Goal: Find specific page/section: Find specific page/section

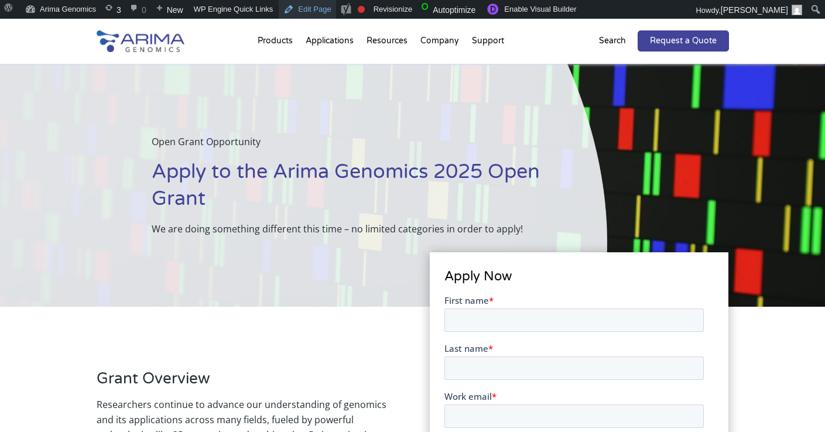
click at [308, 12] on link "Edit Page" at bounding box center [307, 9] width 57 height 19
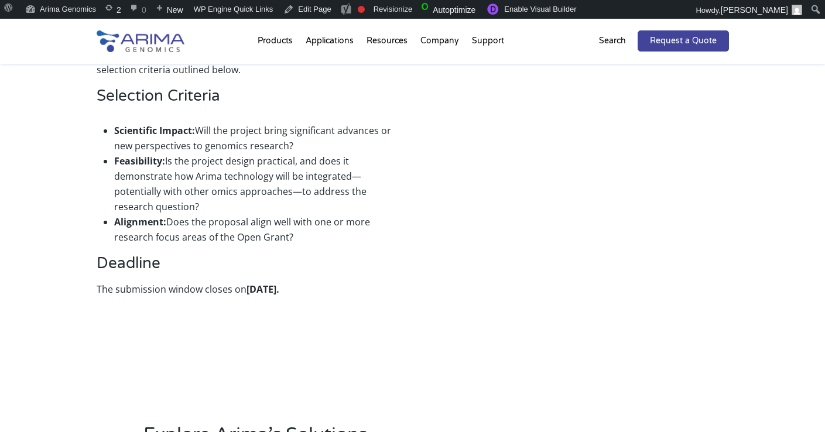
scroll to position [1165, 0]
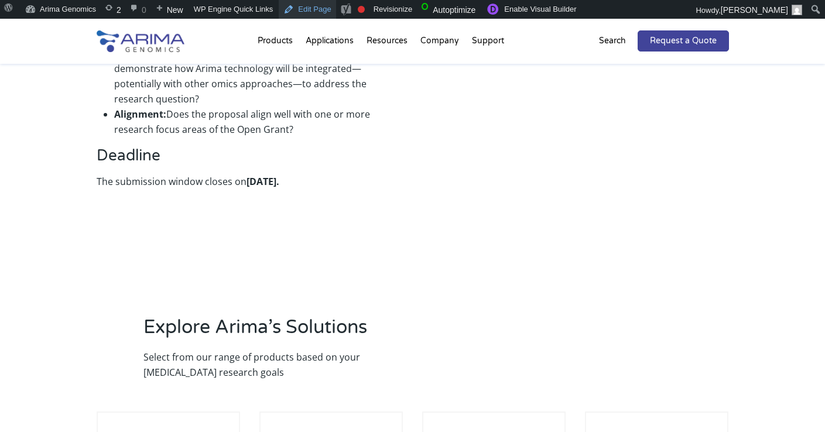
click at [325, 10] on link "Edit Page" at bounding box center [307, 9] width 57 height 19
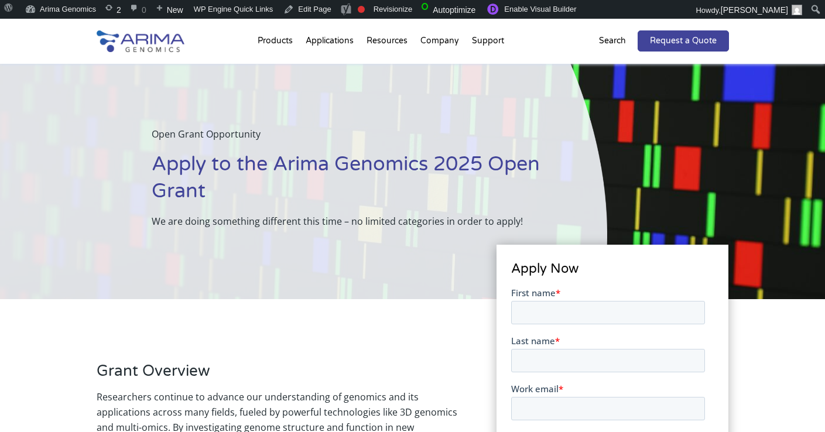
scroll to position [7, 0]
click at [332, 13] on link "Edit Page" at bounding box center [307, 9] width 57 height 19
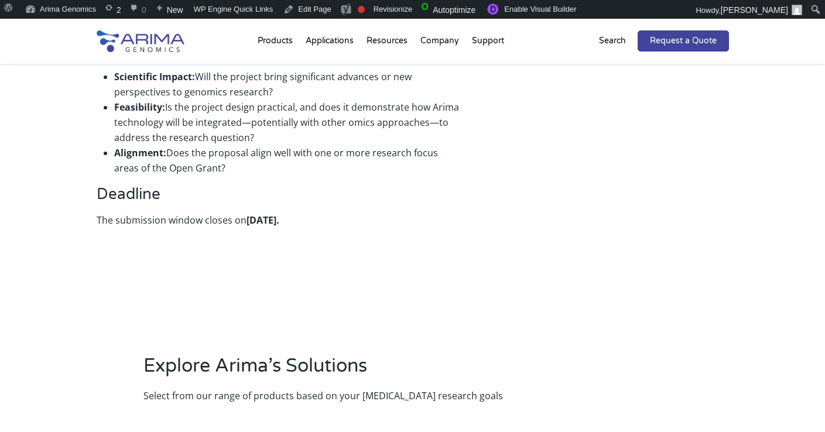
scroll to position [988, 0]
click at [300, 9] on link "Edit Page" at bounding box center [307, 9] width 57 height 19
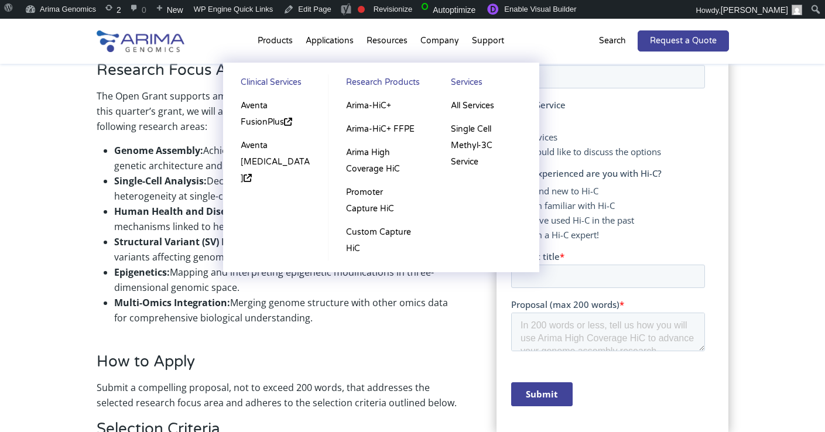
scroll to position [612, 0]
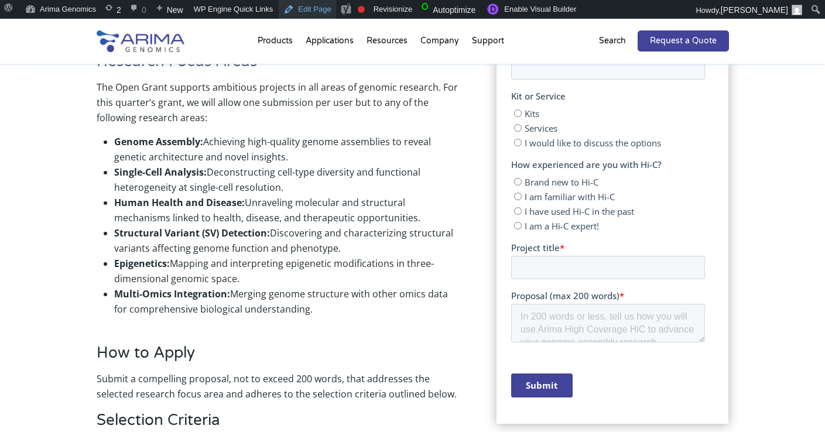
click at [304, 9] on link "Edit Page" at bounding box center [307, 9] width 57 height 19
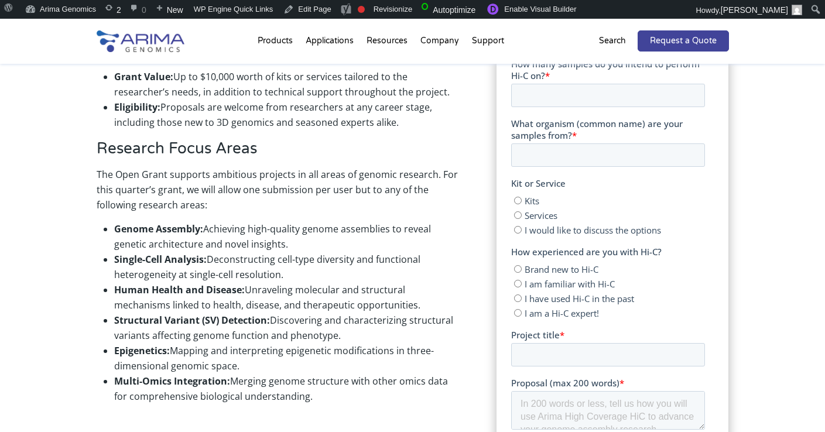
scroll to position [558, 0]
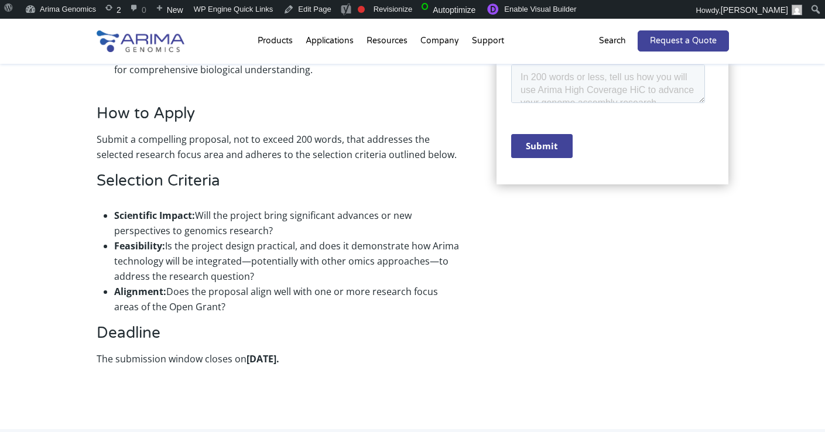
scroll to position [852, 0]
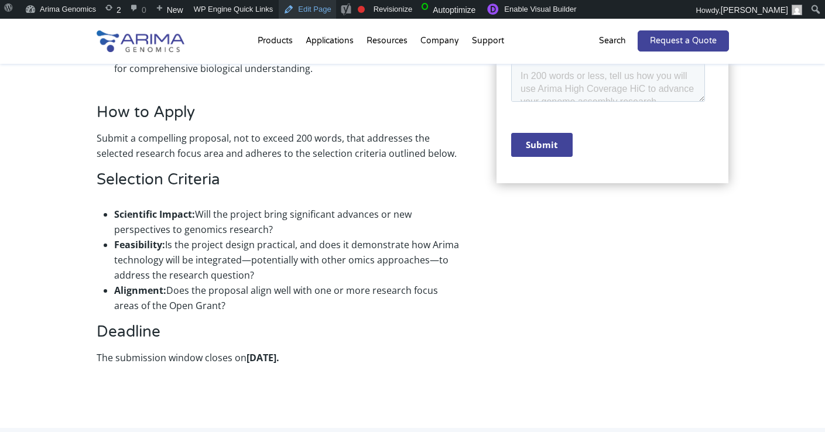
click at [305, 11] on link "Edit Page" at bounding box center [307, 9] width 57 height 19
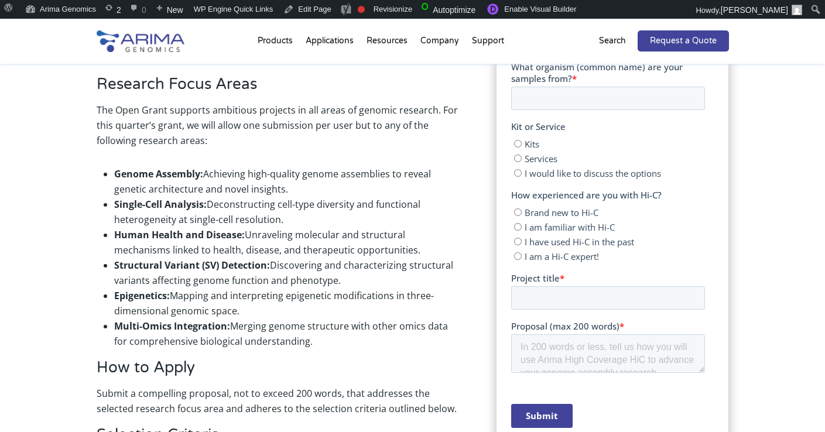
scroll to position [612, 0]
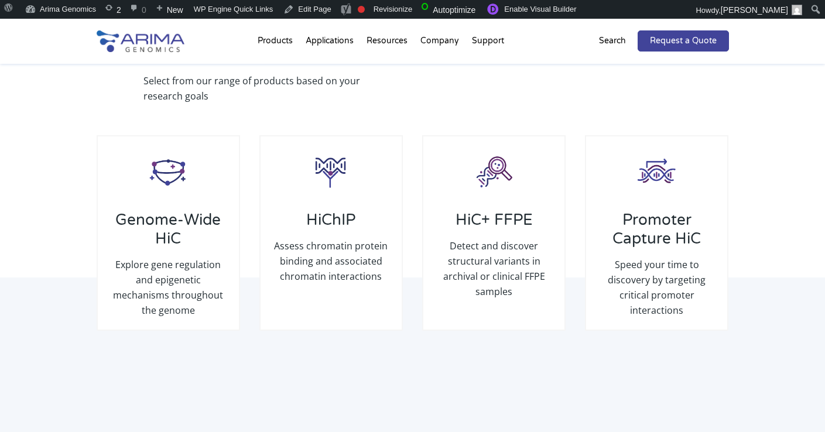
scroll to position [500, 0]
